Goal: Go to known website: Access a specific website the user already knows

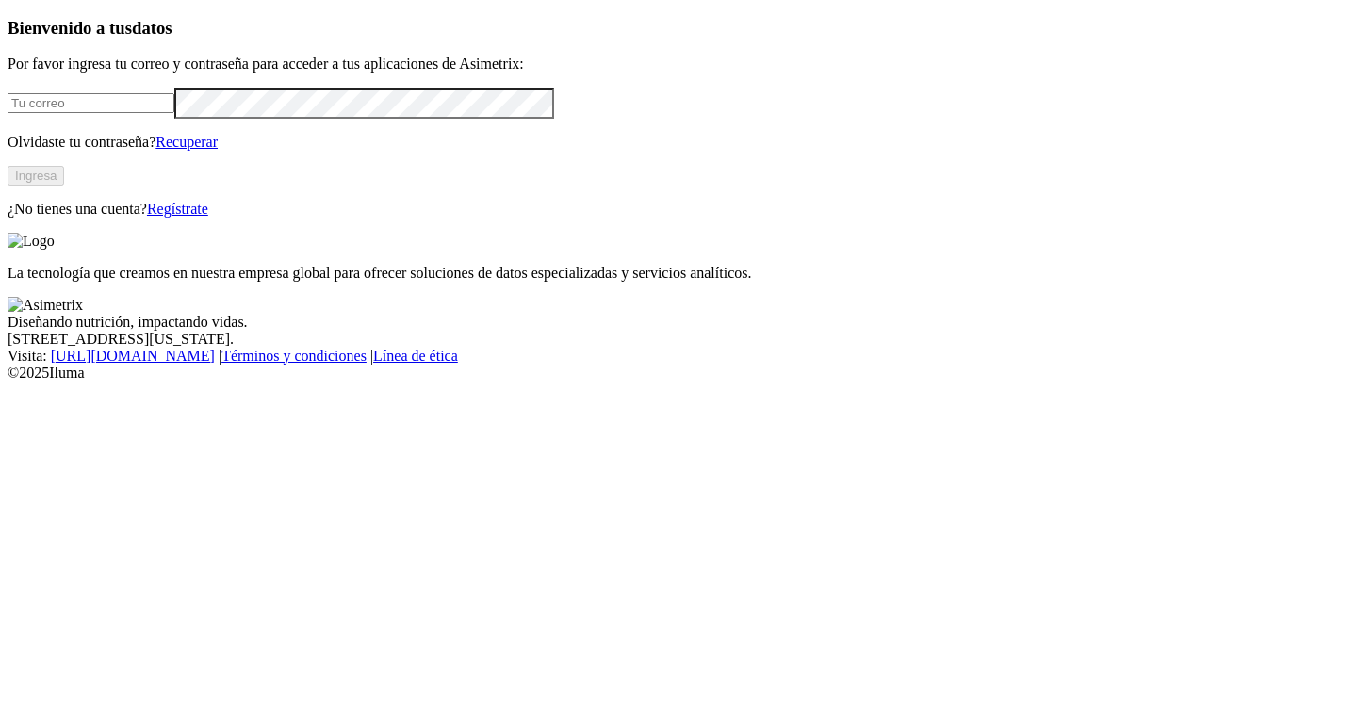
type input "[PERSON_NAME][EMAIL_ADDRESS][DOMAIN_NAME]"
click at [64, 186] on button "Ingresa" at bounding box center [36, 176] width 57 height 20
